Goal: Obtain resource: Obtain resource

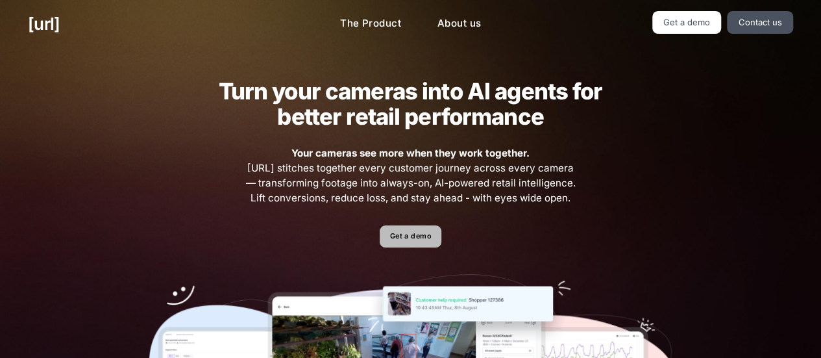
click at [401, 236] on link "Get a demo" at bounding box center [411, 236] width 62 height 23
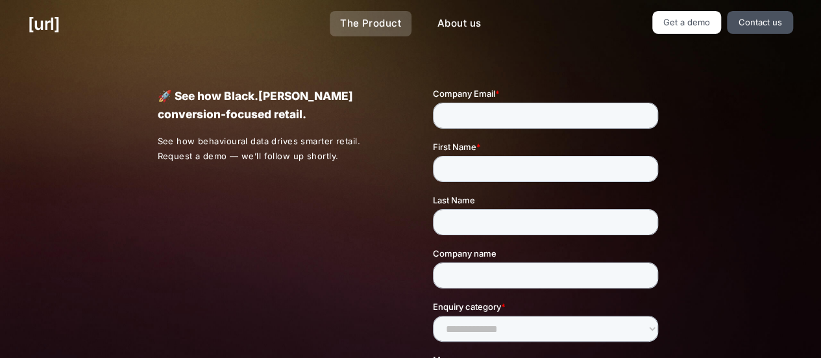
click at [400, 15] on link "The Product" at bounding box center [371, 23] width 82 height 25
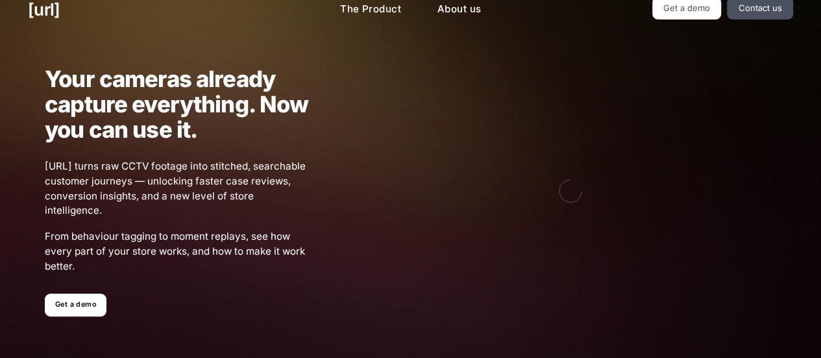
scroll to position [14, 0]
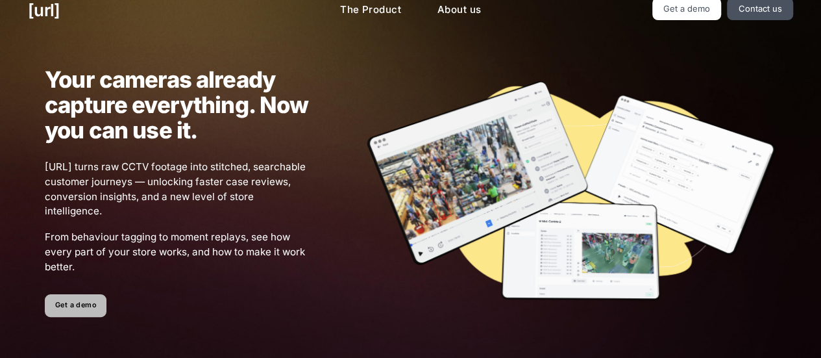
click at [79, 302] on link "Get a demo" at bounding box center [76, 305] width 62 height 23
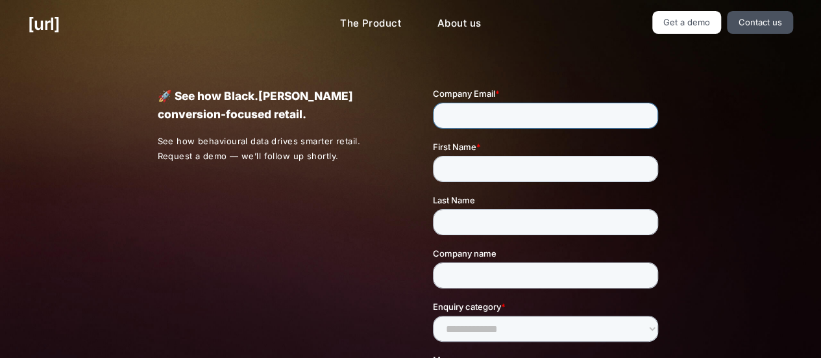
click at [470, 110] on input "Company Email *" at bounding box center [545, 116] width 225 height 26
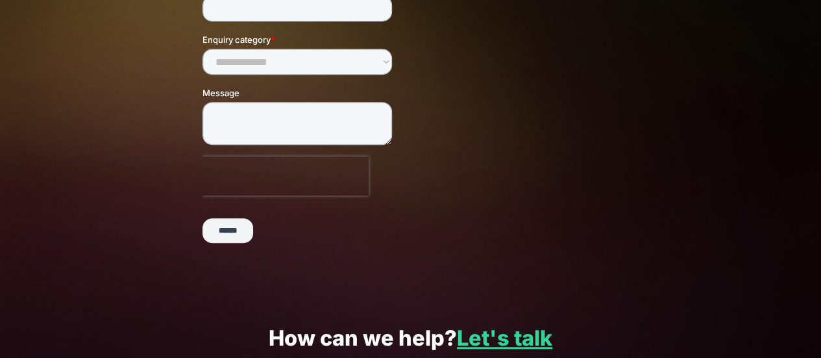
scroll to position [502, 0]
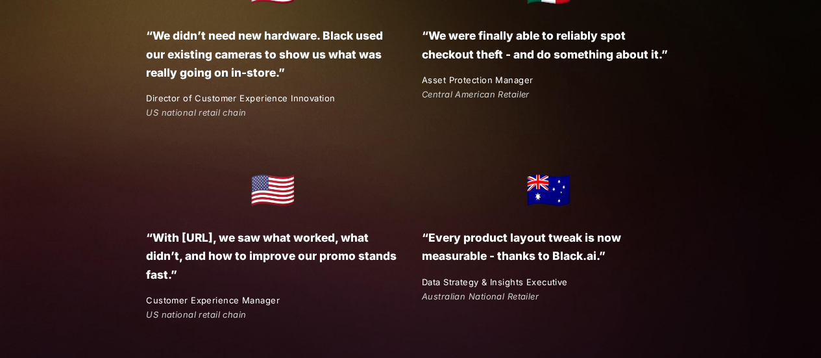
scroll to position [2029, 0]
